Goal: Task Accomplishment & Management: Use online tool/utility

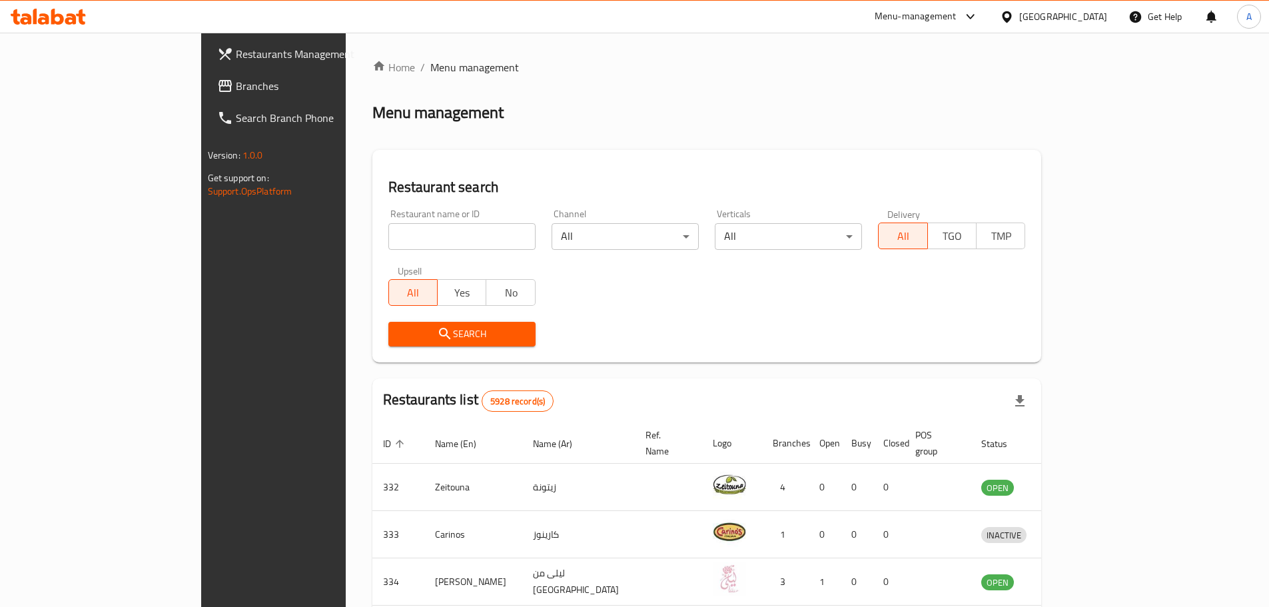
click at [402, 244] on input "search" at bounding box center [461, 236] width 147 height 27
type input "smart up"
click at [437, 342] on icon "submit" at bounding box center [445, 334] width 16 height 16
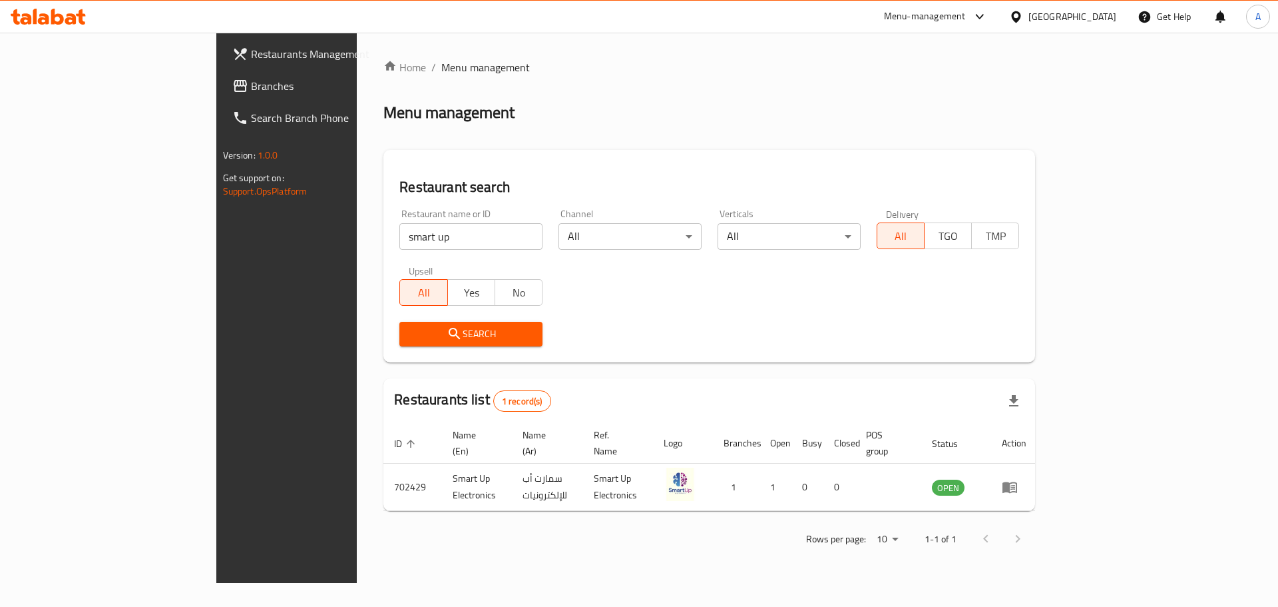
click at [988, 13] on icon at bounding box center [980, 17] width 16 height 16
click at [879, 211] on div "Restaurant-Management" at bounding box center [908, 209] width 105 height 15
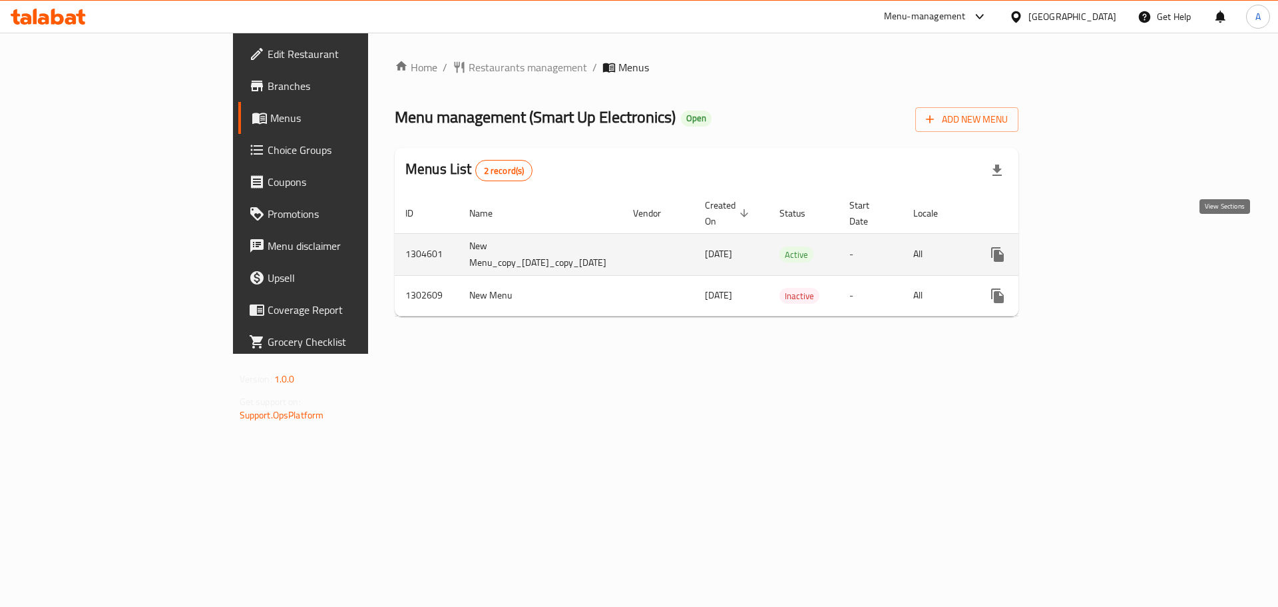
click at [1110, 248] on link "enhanced table" at bounding box center [1094, 254] width 32 height 32
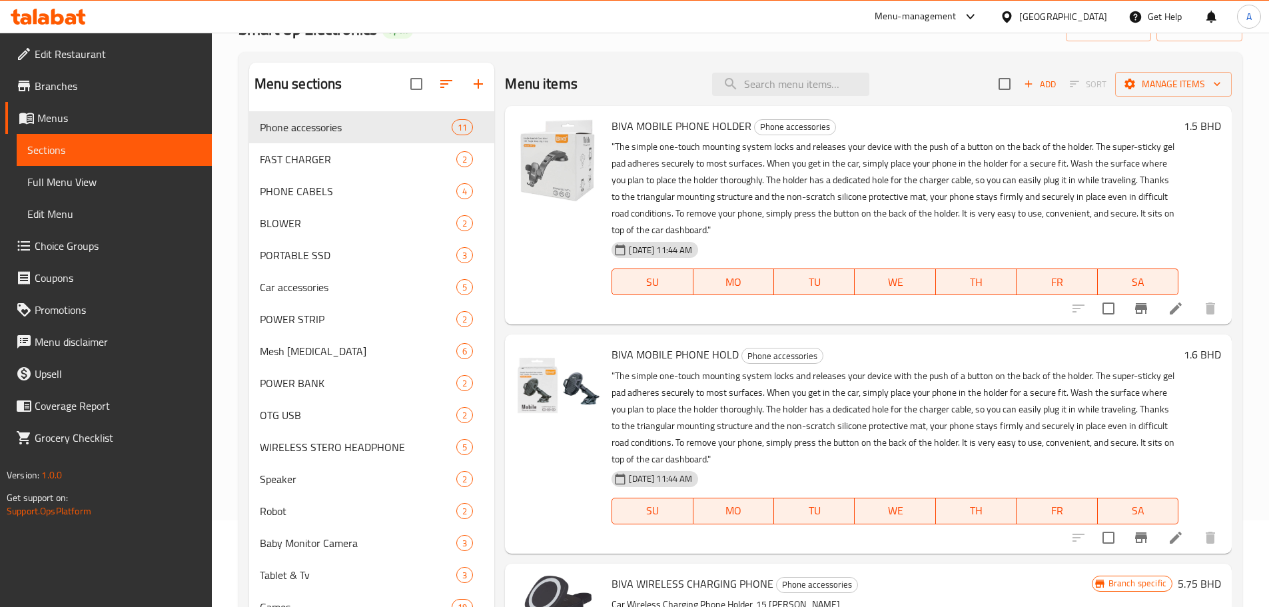
scroll to position [133, 0]
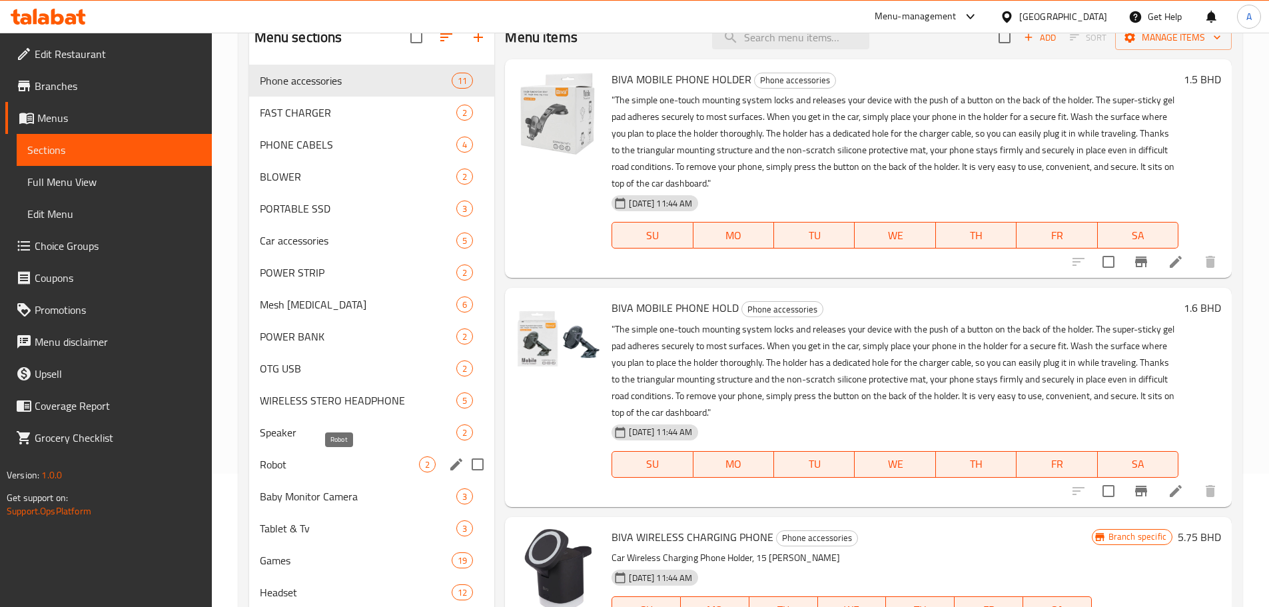
click at [308, 469] on span "Robot" at bounding box center [340, 464] width 160 height 16
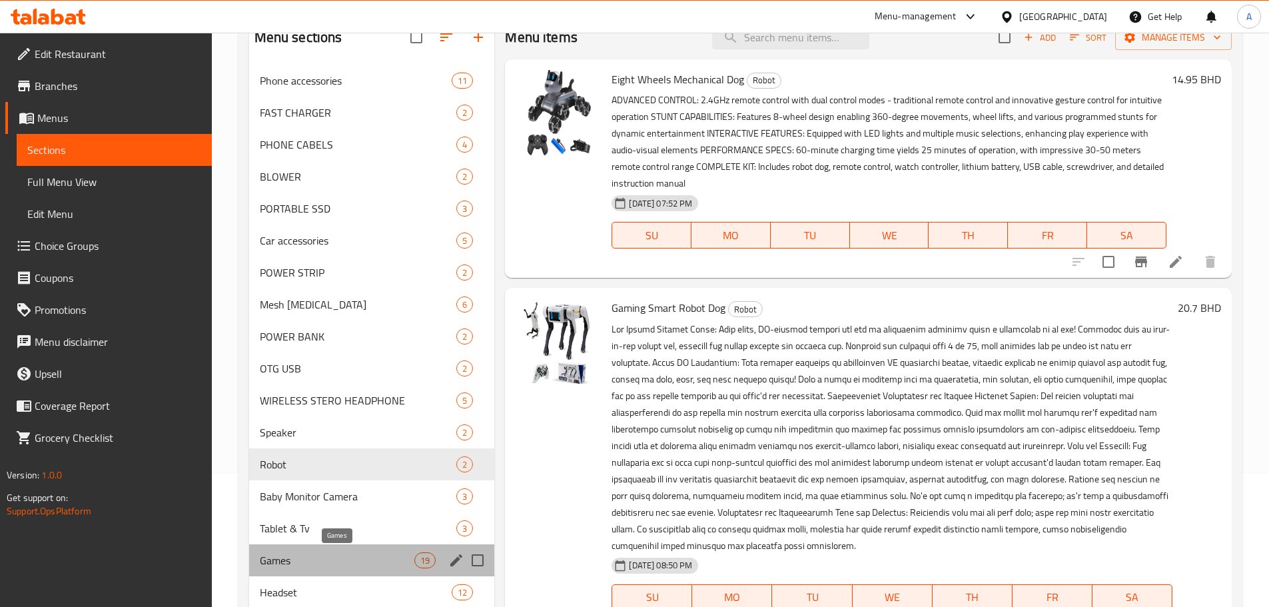
click at [299, 561] on span "Games" at bounding box center [337, 560] width 155 height 16
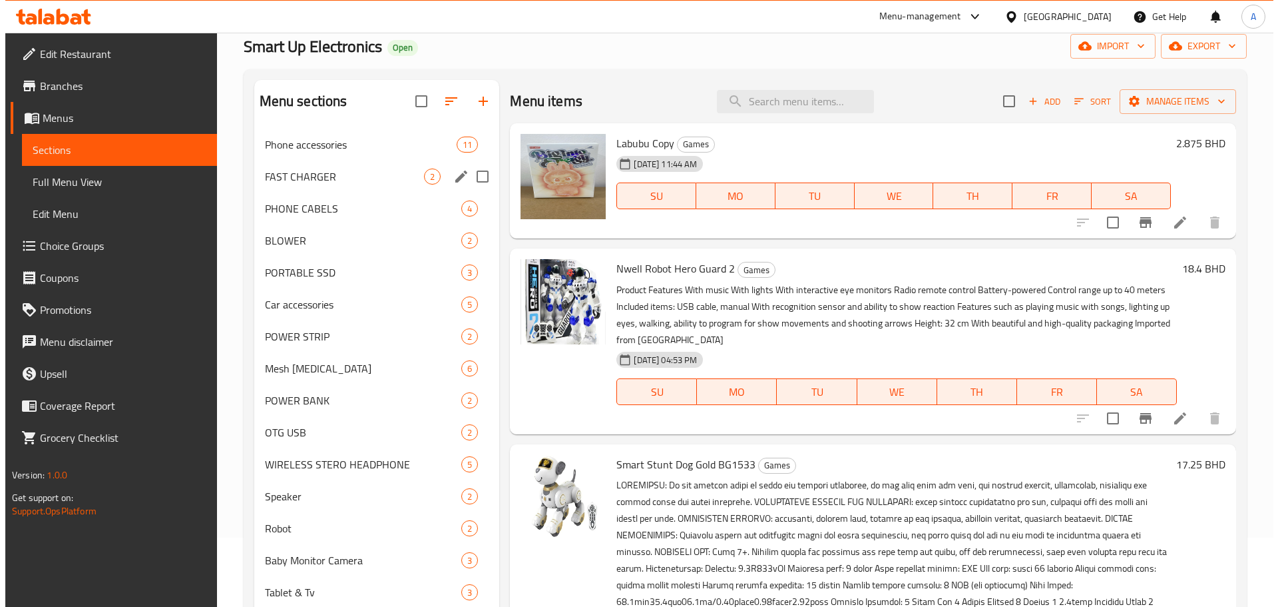
scroll to position [67, 0]
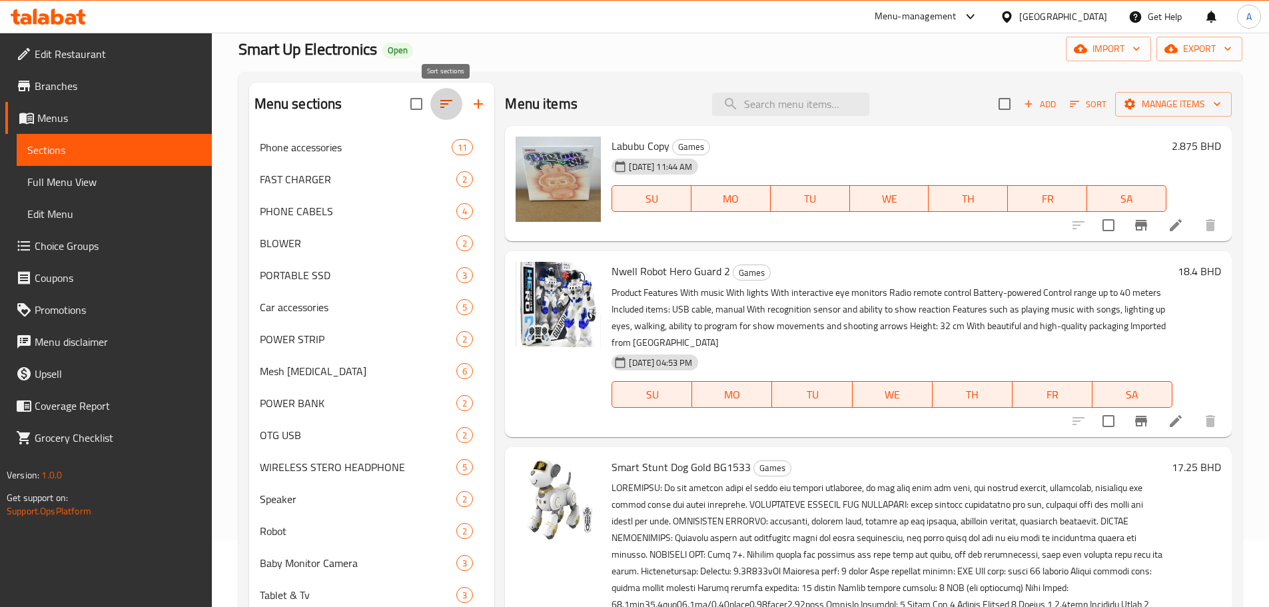
click at [449, 98] on icon "button" at bounding box center [446, 104] width 16 height 16
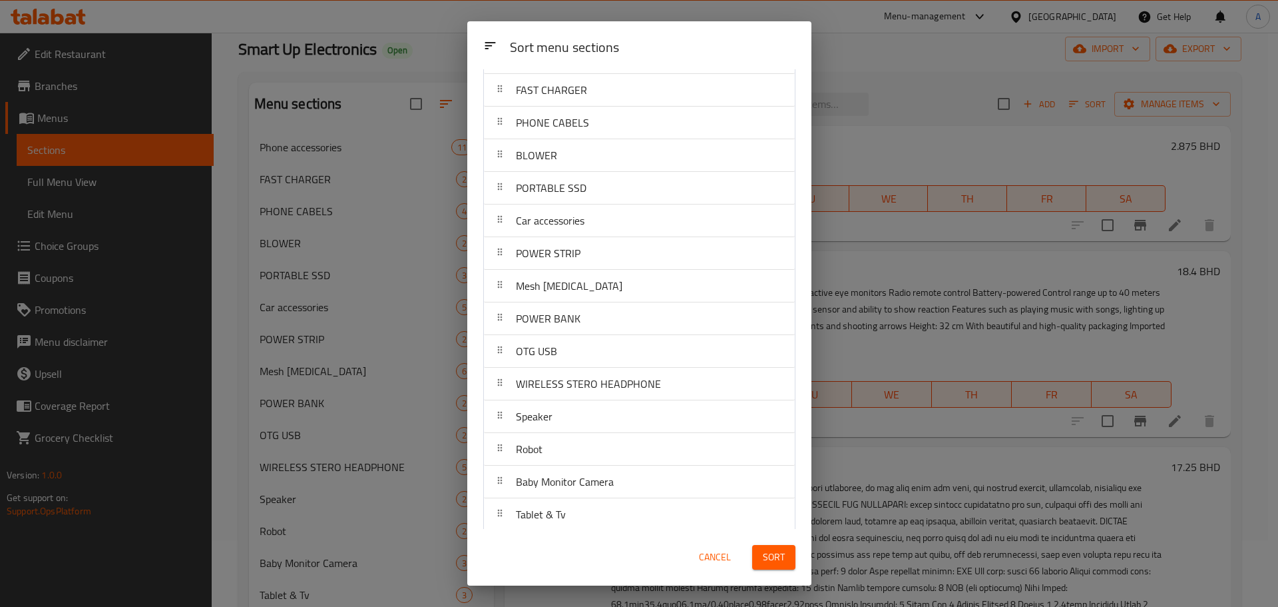
drag, startPoint x: 812, startPoint y: 204, endPoint x: 808, endPoint y: 226, distance: 22.2
click at [808, 226] on div "Sort menu sections Sort menu sections Phone accessories FAST CHARGER PHONE CABE…" at bounding box center [639, 303] width 1278 height 607
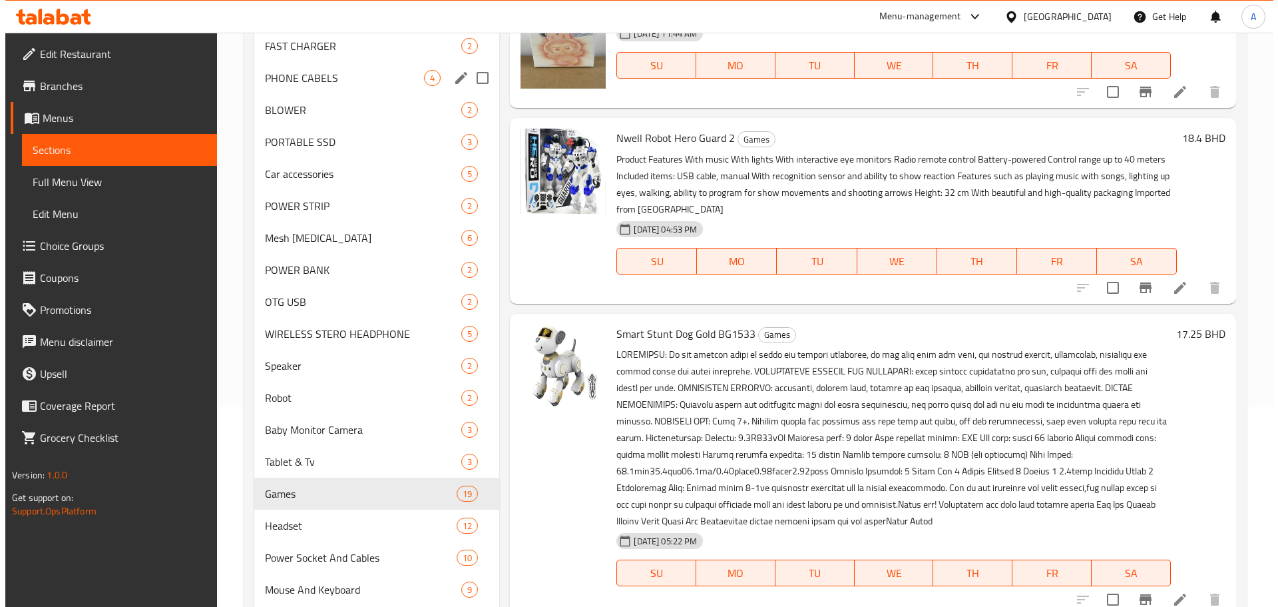
scroll to position [133, 0]
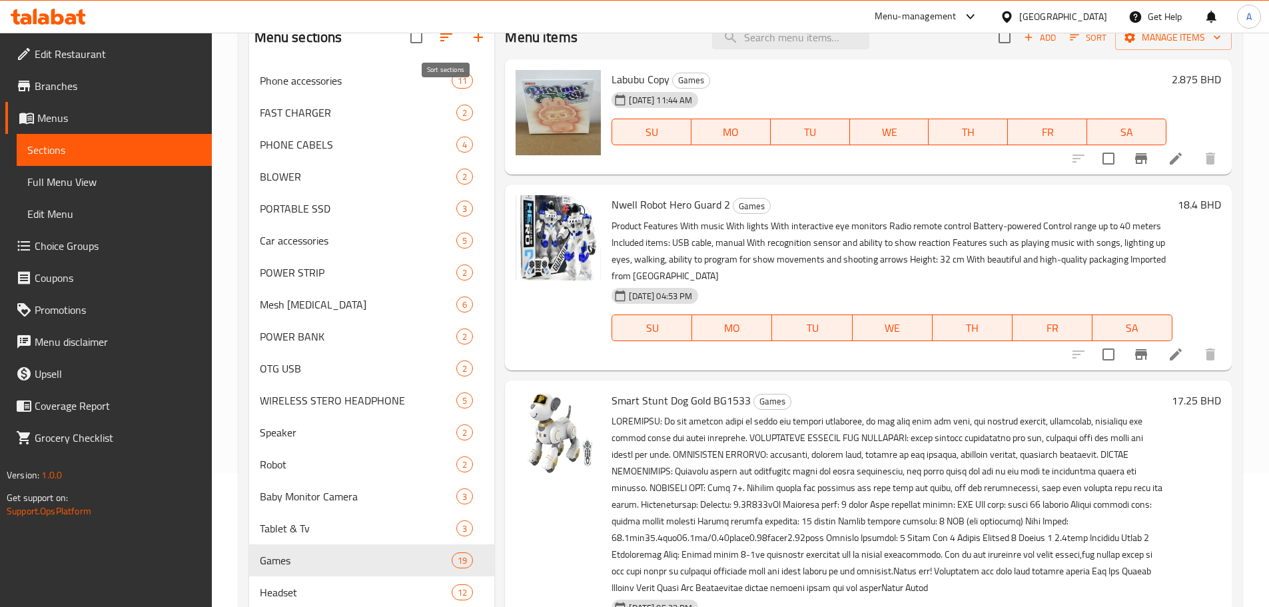
click at [441, 38] on icon "button" at bounding box center [446, 37] width 12 height 8
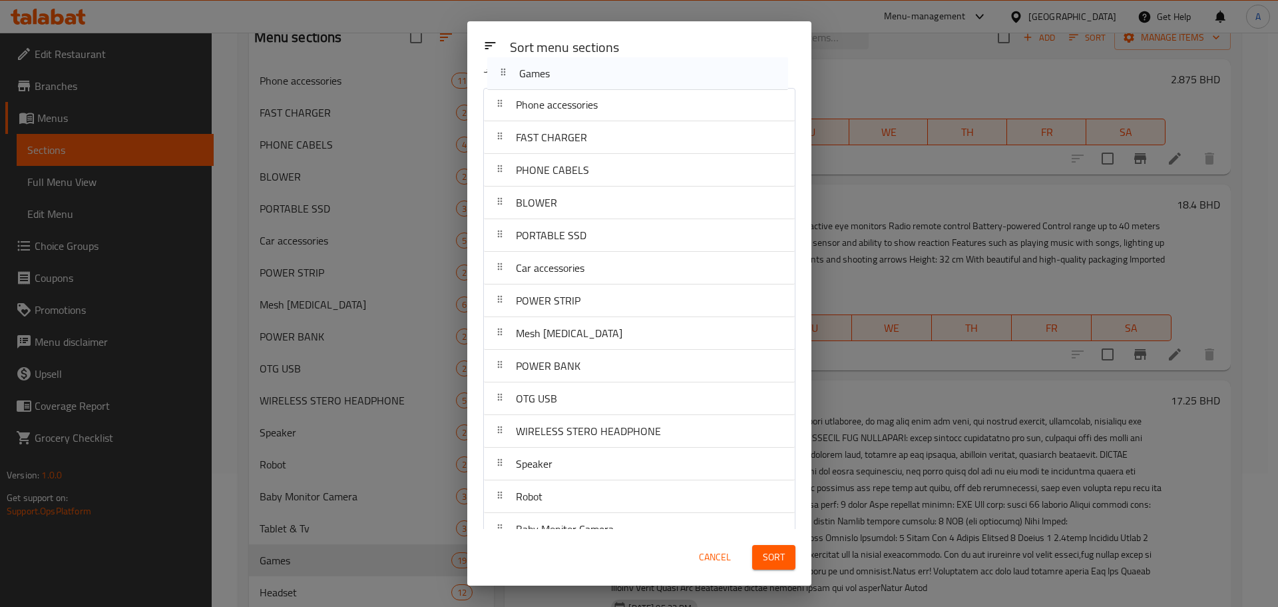
scroll to position [0, 0]
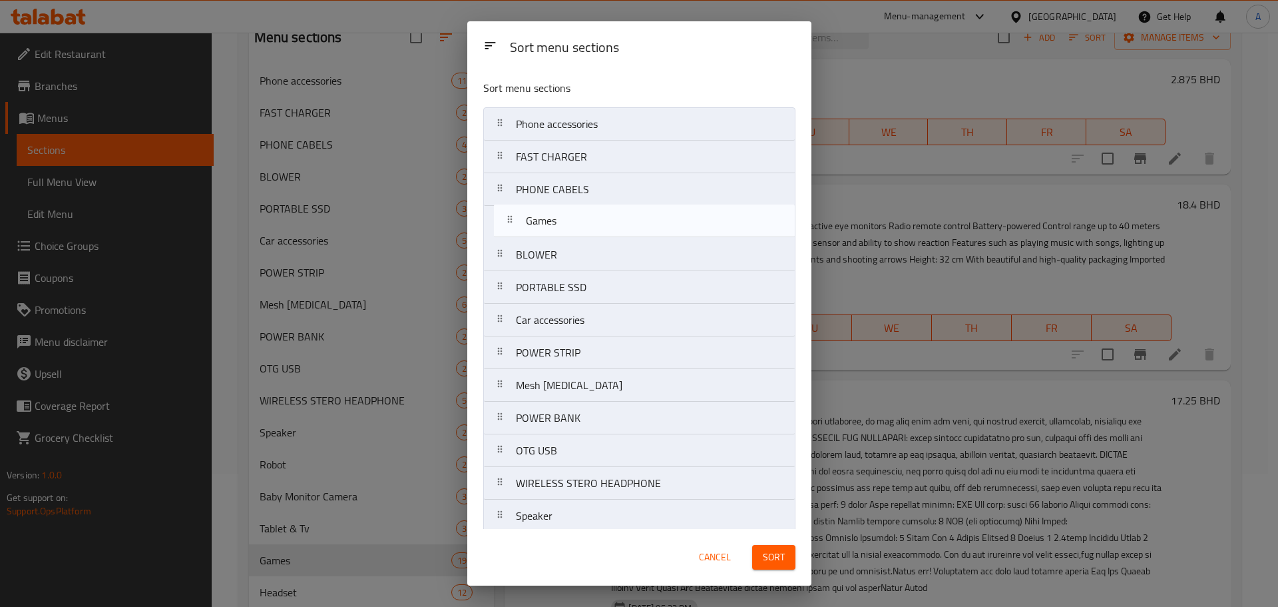
drag, startPoint x: 503, startPoint y: 438, endPoint x: 513, endPoint y: 214, distance: 224.0
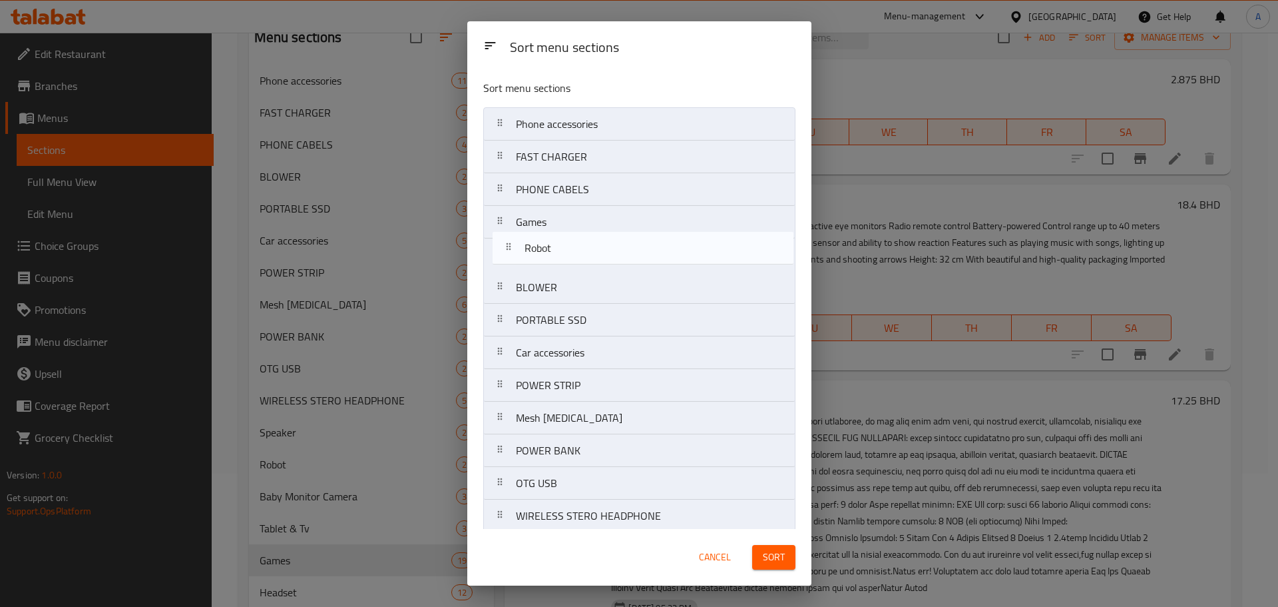
drag, startPoint x: 501, startPoint y: 357, endPoint x: 509, endPoint y: 246, distance: 110.8
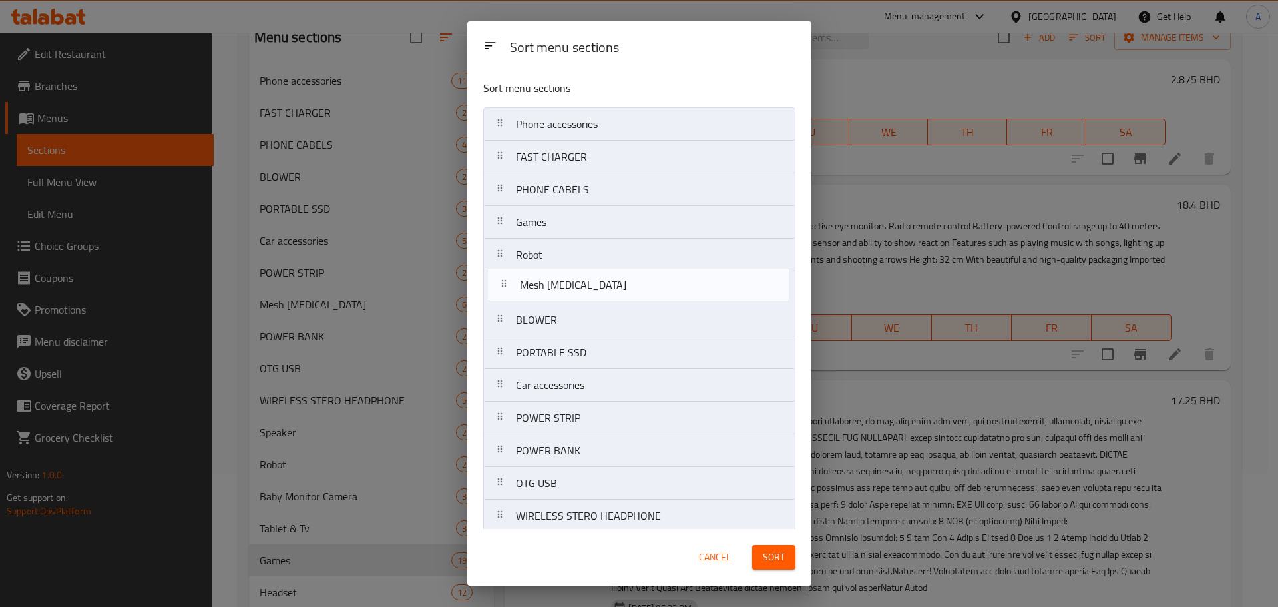
drag, startPoint x: 496, startPoint y: 416, endPoint x: 504, endPoint y: 274, distance: 142.7
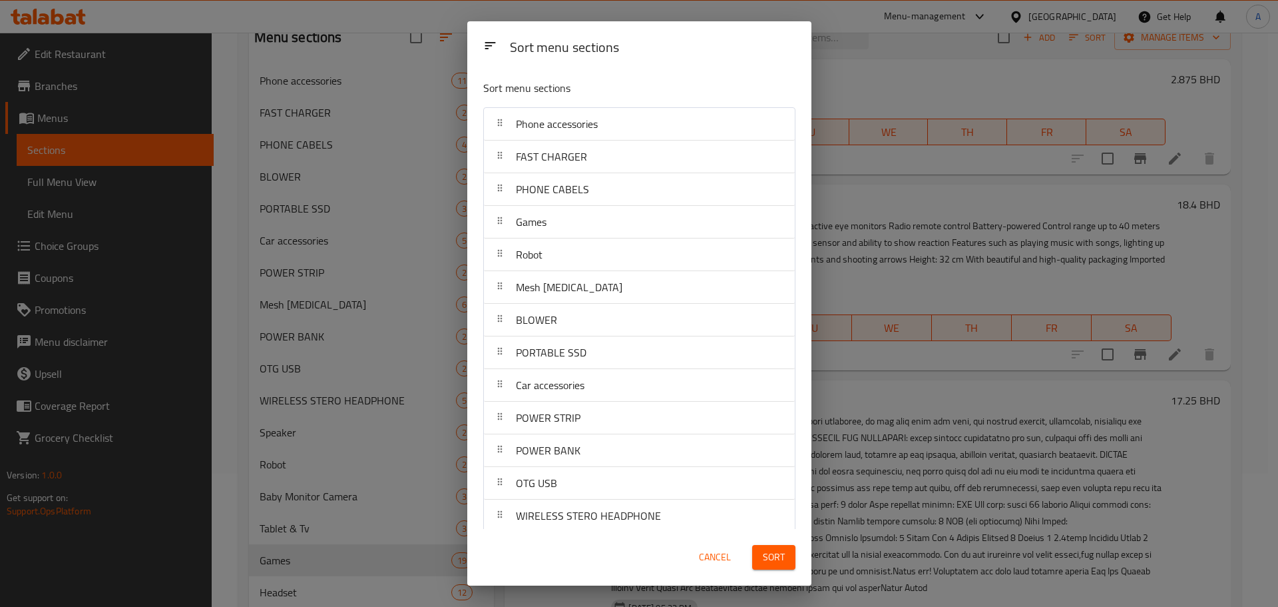
click at [767, 552] on span "Sort" at bounding box center [774, 557] width 22 height 17
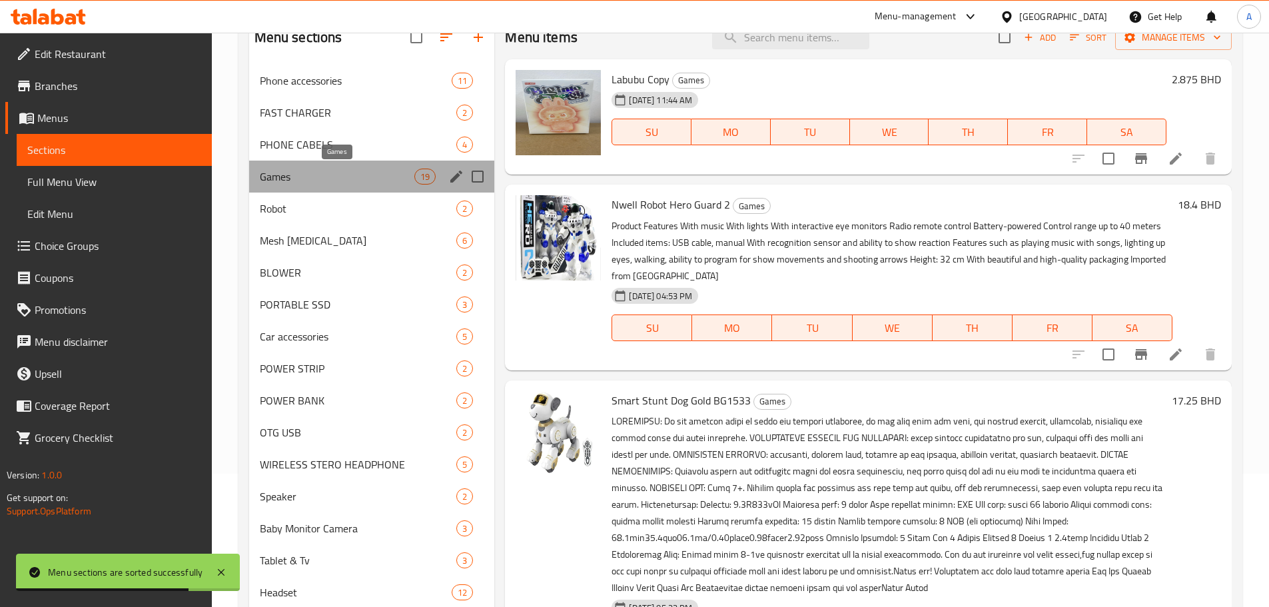
click at [308, 170] on span "Games" at bounding box center [337, 176] width 155 height 16
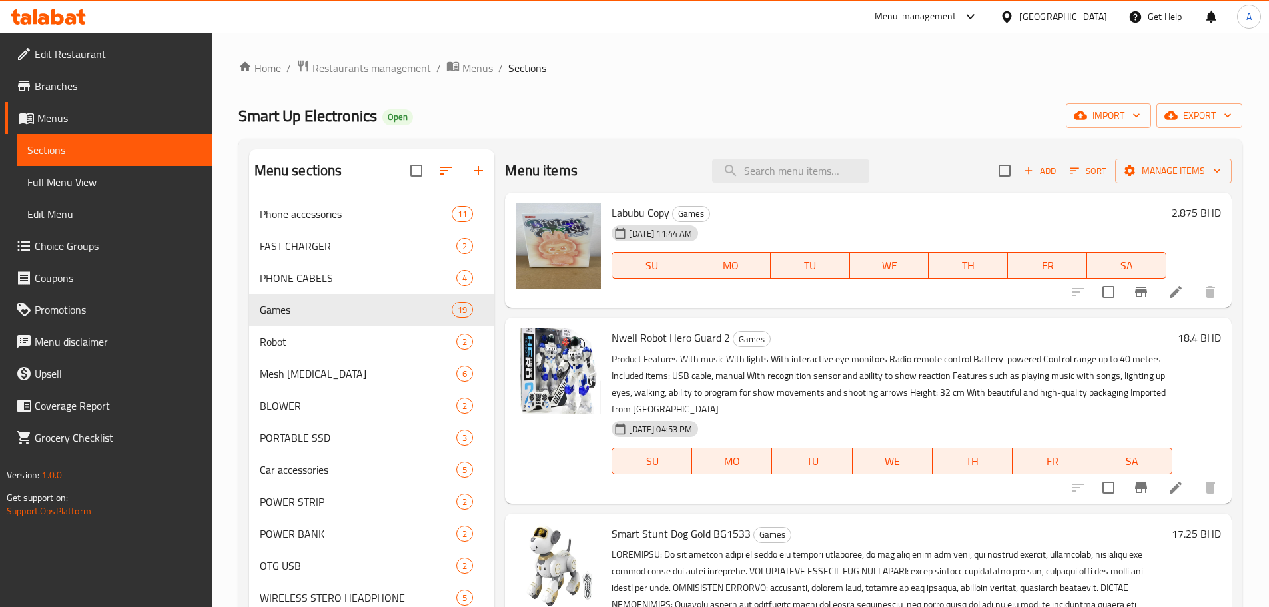
click at [978, 19] on icon at bounding box center [970, 17] width 16 height 16
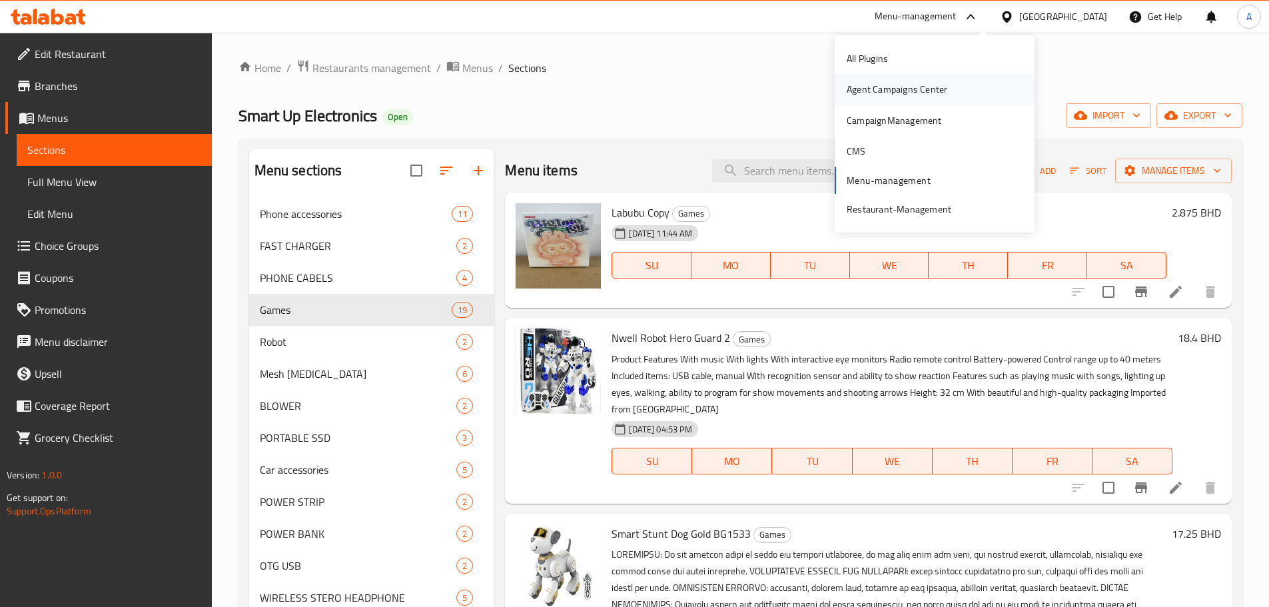
click at [874, 95] on div "Agent Campaigns Center" at bounding box center [896, 89] width 101 height 15
